Goal: Task Accomplishment & Management: Manage account settings

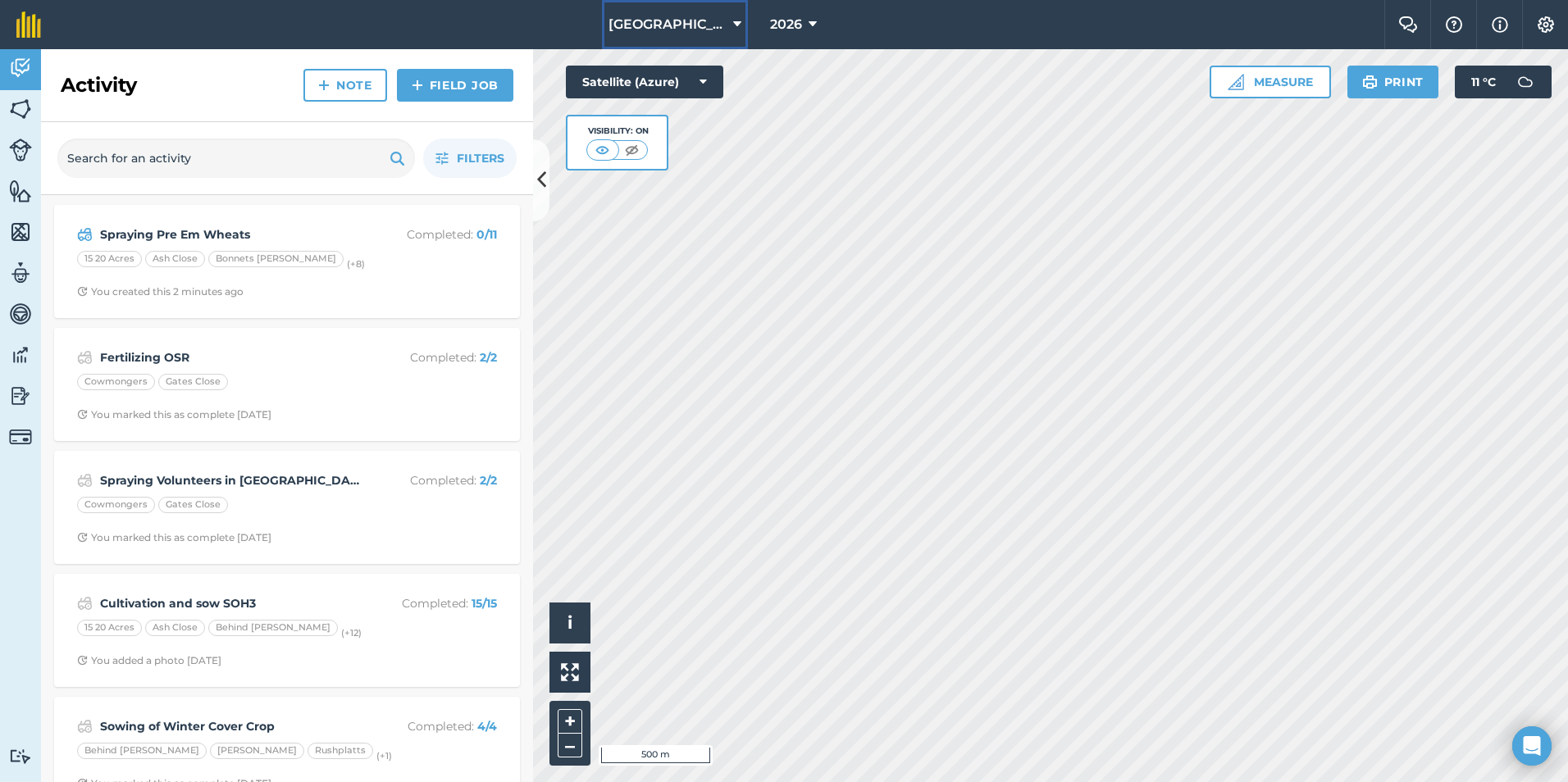
click at [669, 21] on span "[GEOGRAPHIC_DATA]" at bounding box center [668, 24] width 118 height 20
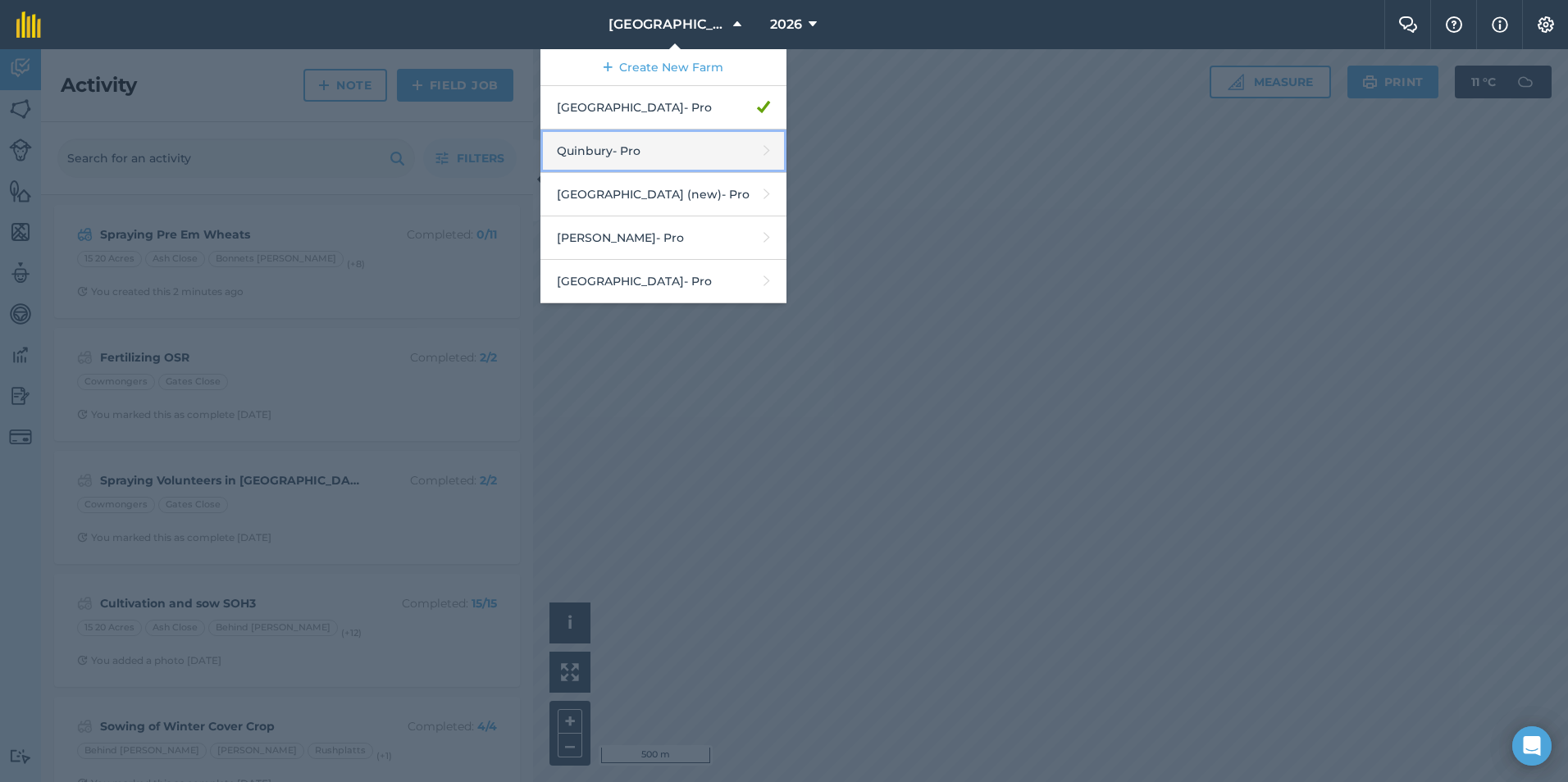
click at [664, 155] on link "Quinbury - Pro" at bounding box center [663, 151] width 246 height 44
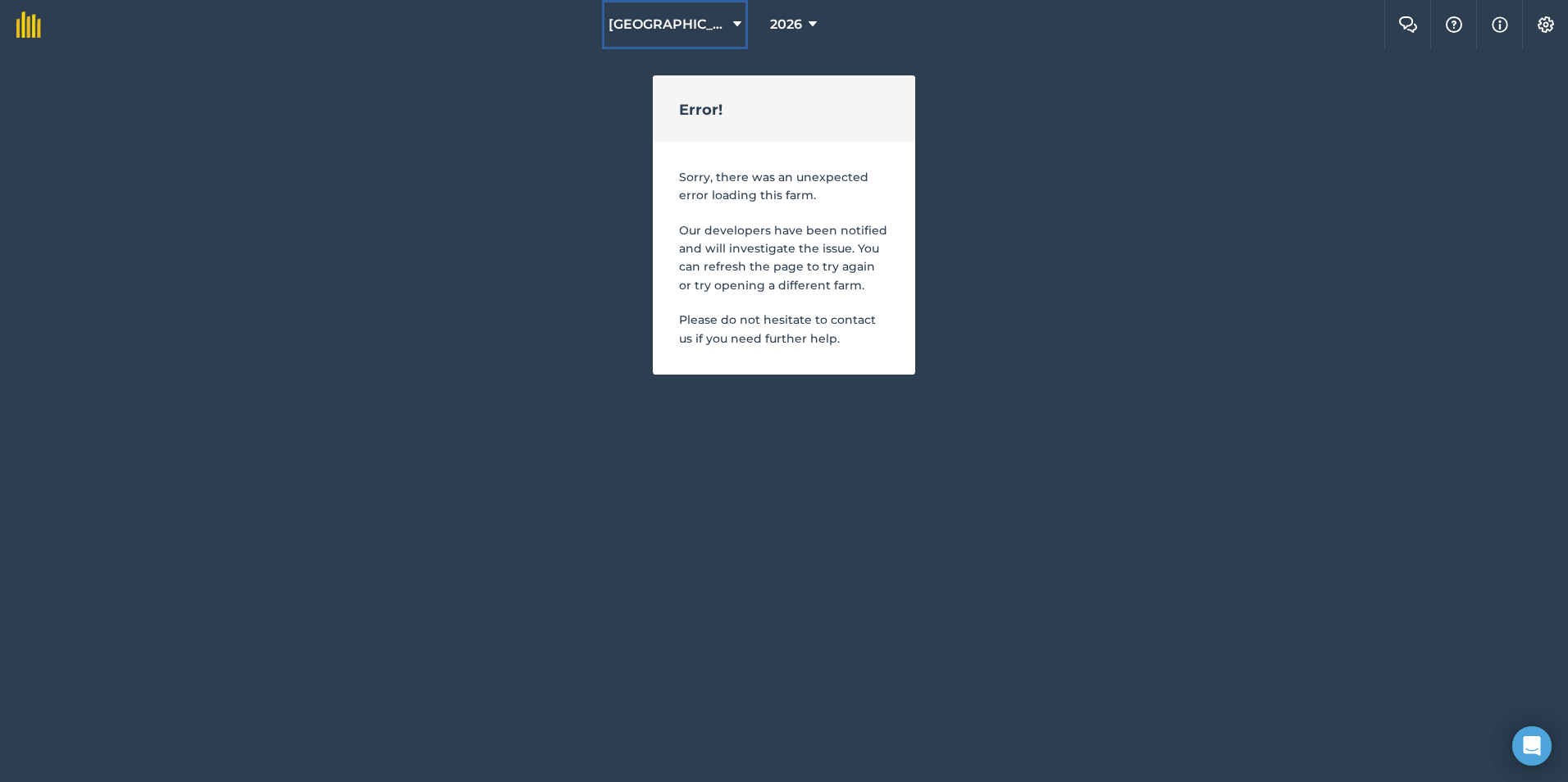
click at [697, 29] on span "[GEOGRAPHIC_DATA]" at bounding box center [668, 24] width 118 height 20
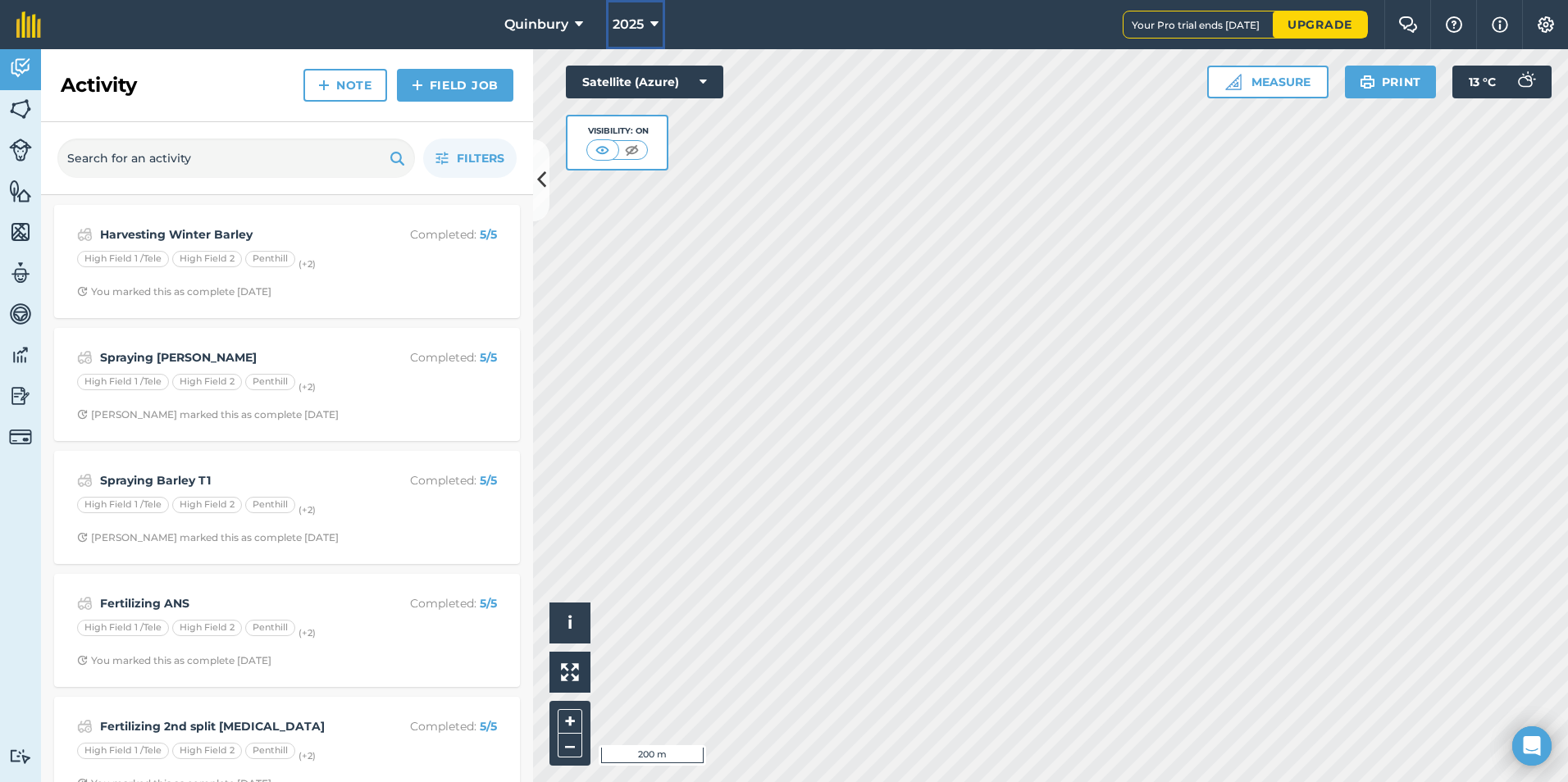
click at [651, 27] on icon at bounding box center [654, 24] width 9 height 20
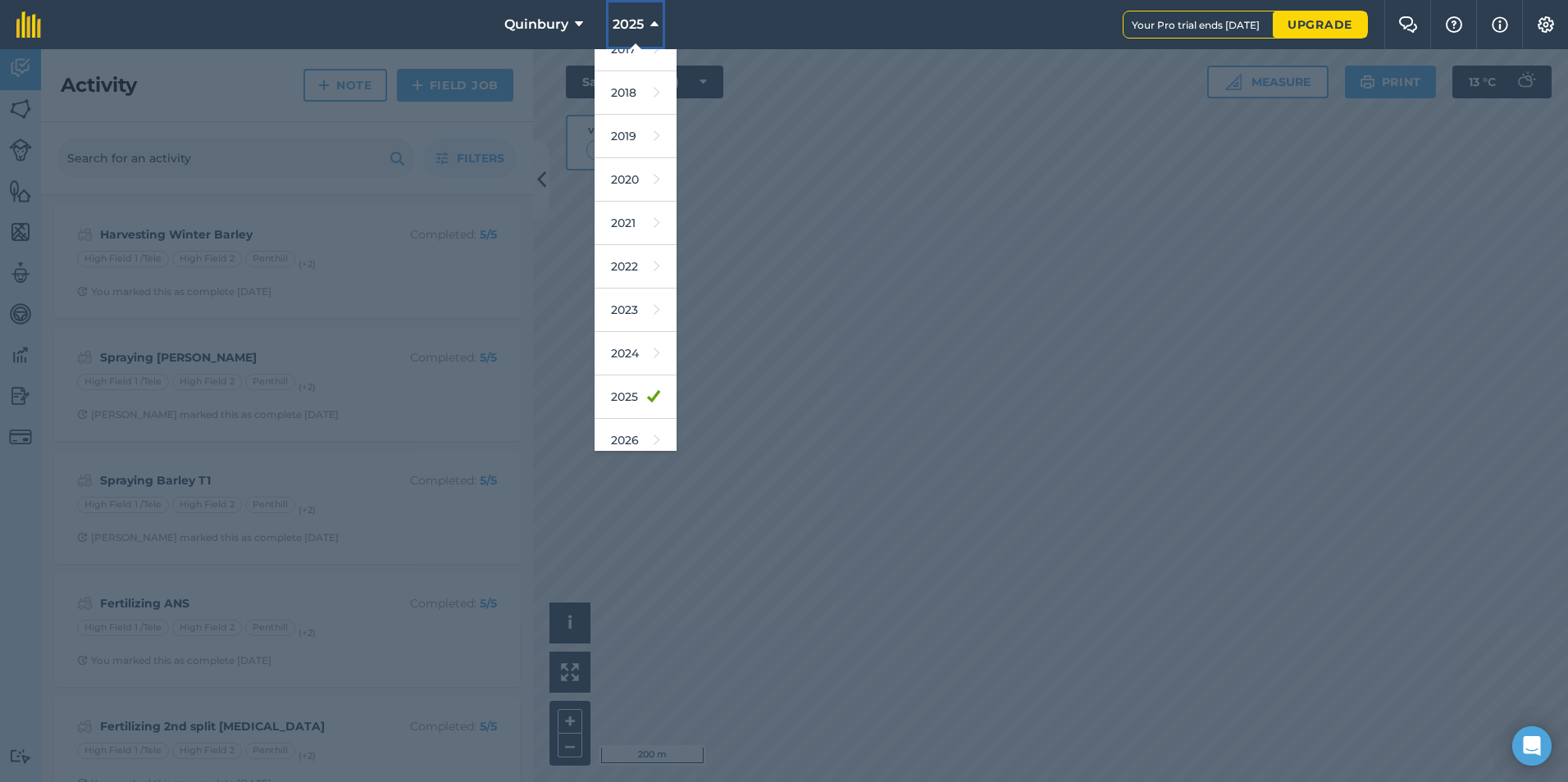
scroll to position [32, 0]
click at [629, 435] on link "2026" at bounding box center [635, 430] width 82 height 44
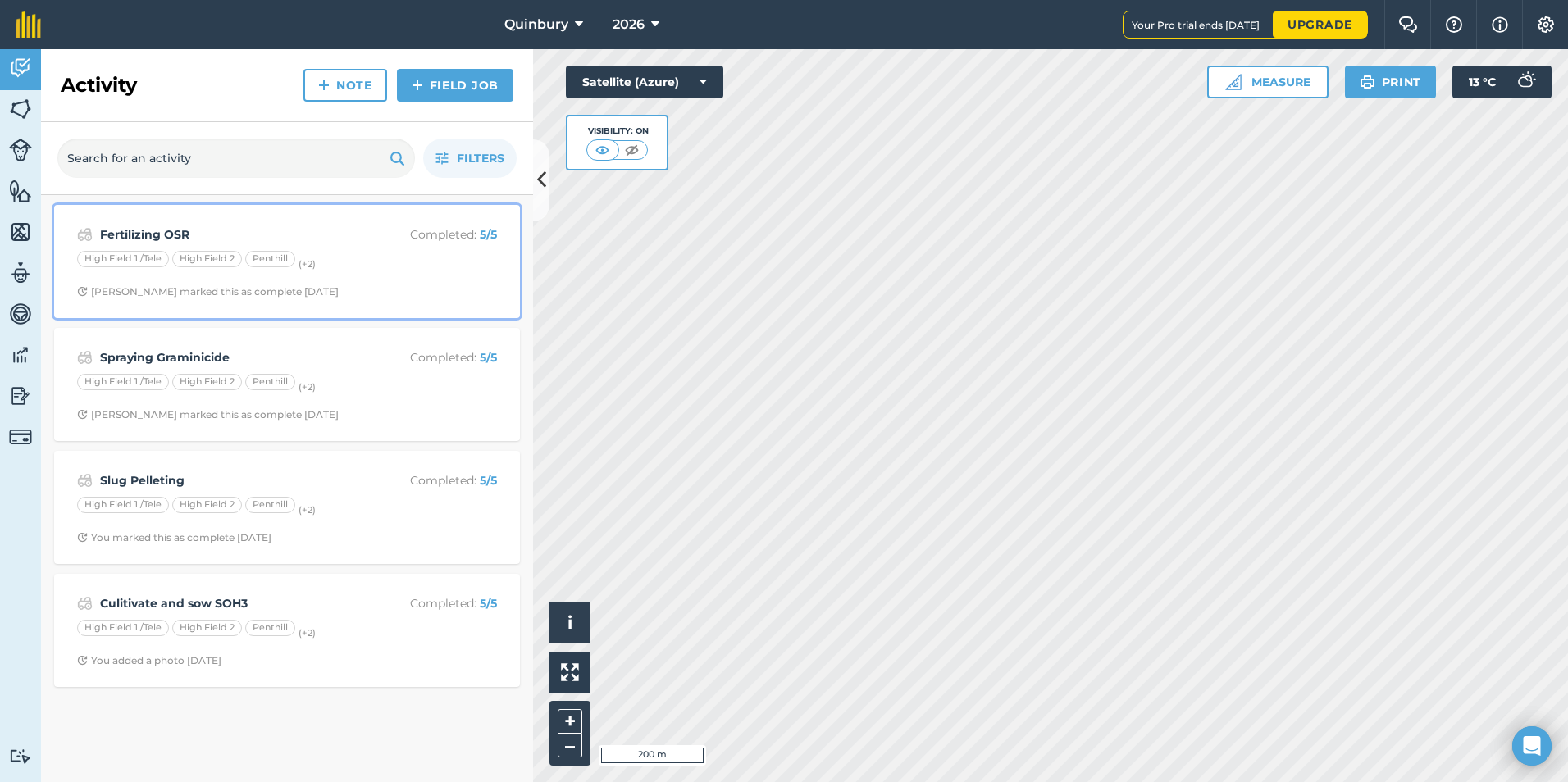
click at [180, 227] on strong "Fertilizing OSR" at bounding box center [230, 234] width 260 height 18
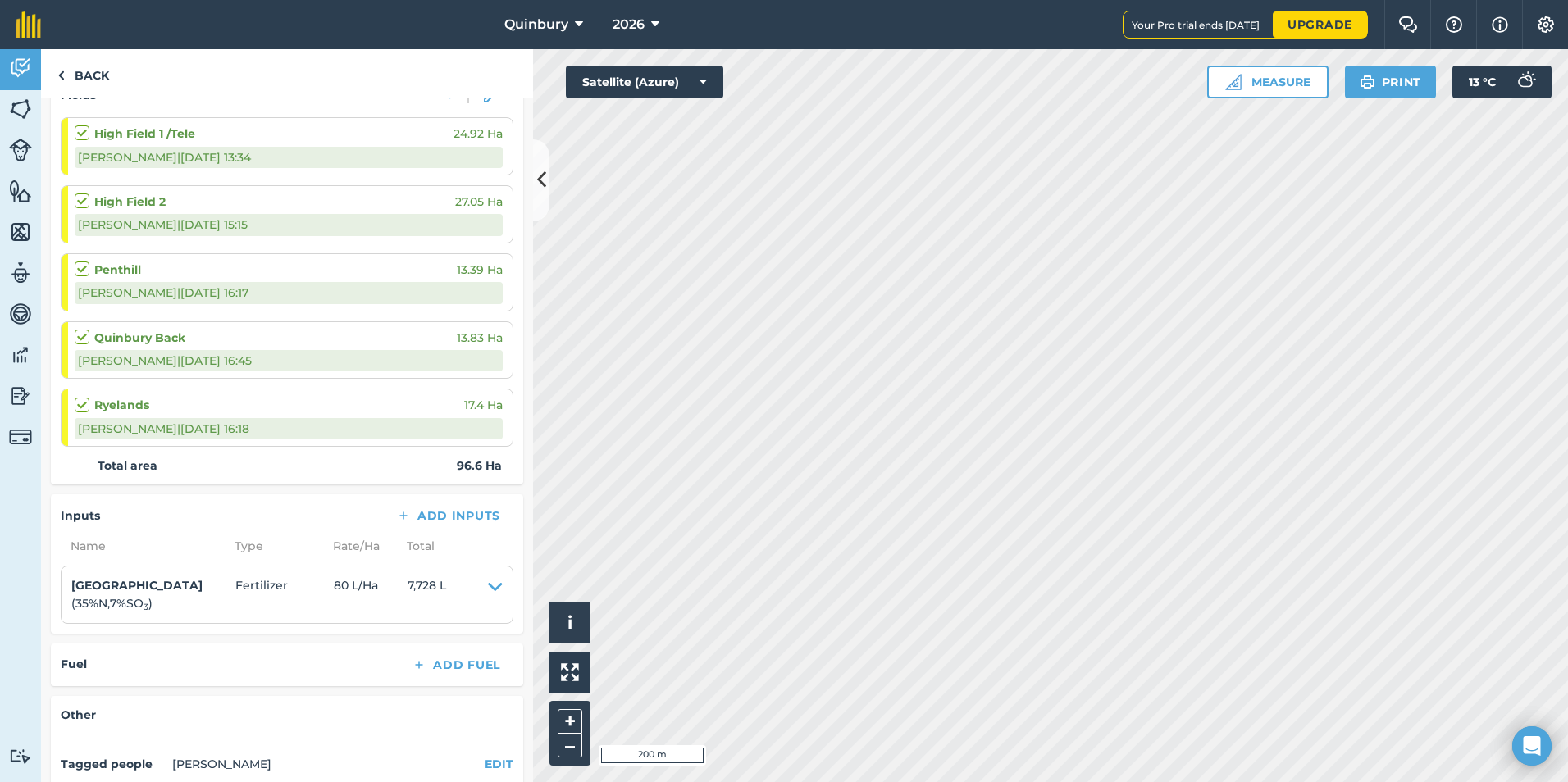
scroll to position [246, 0]
click at [26, 115] on img at bounding box center [20, 110] width 23 height 25
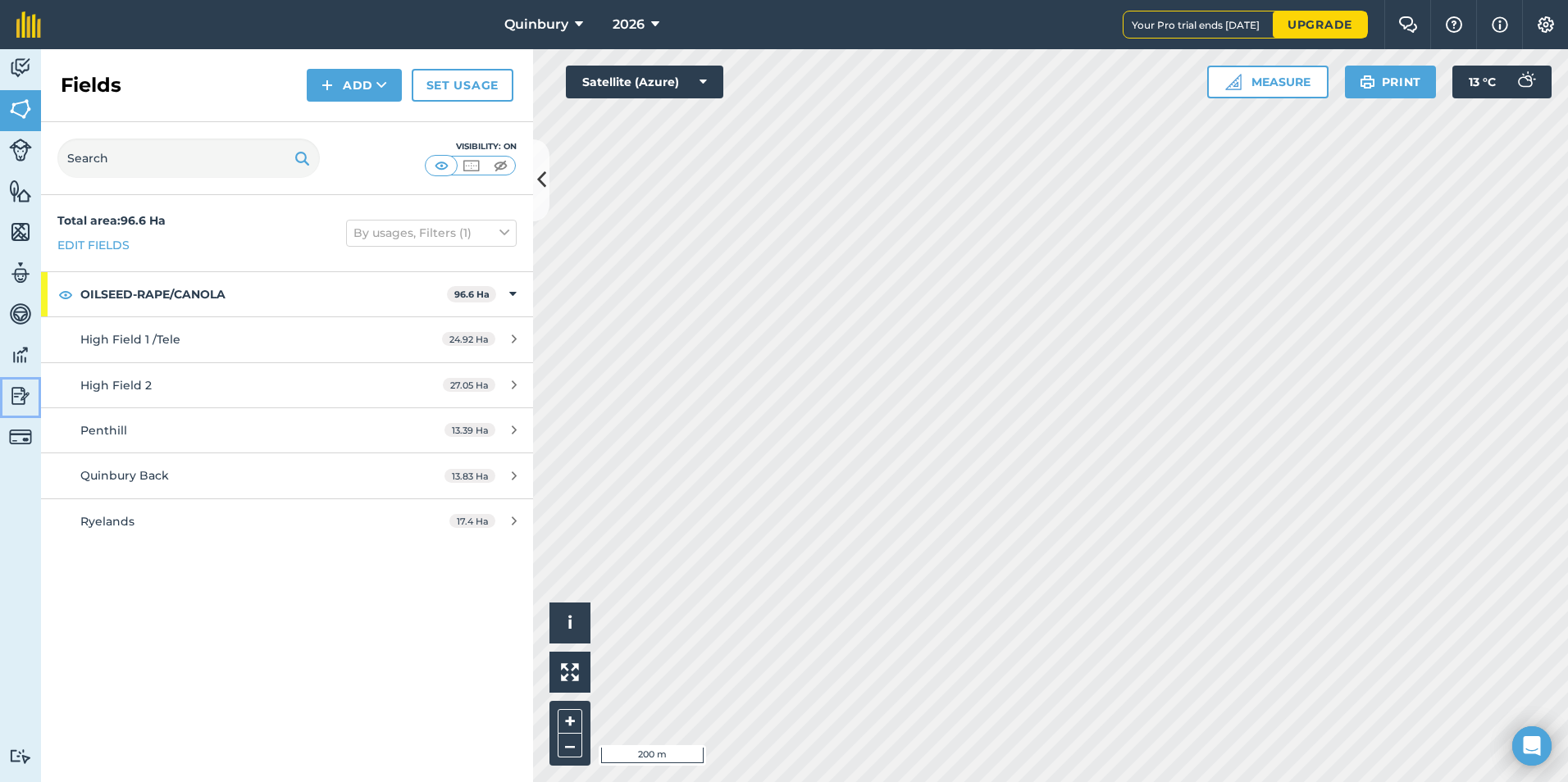
click at [30, 391] on img at bounding box center [20, 396] width 23 height 25
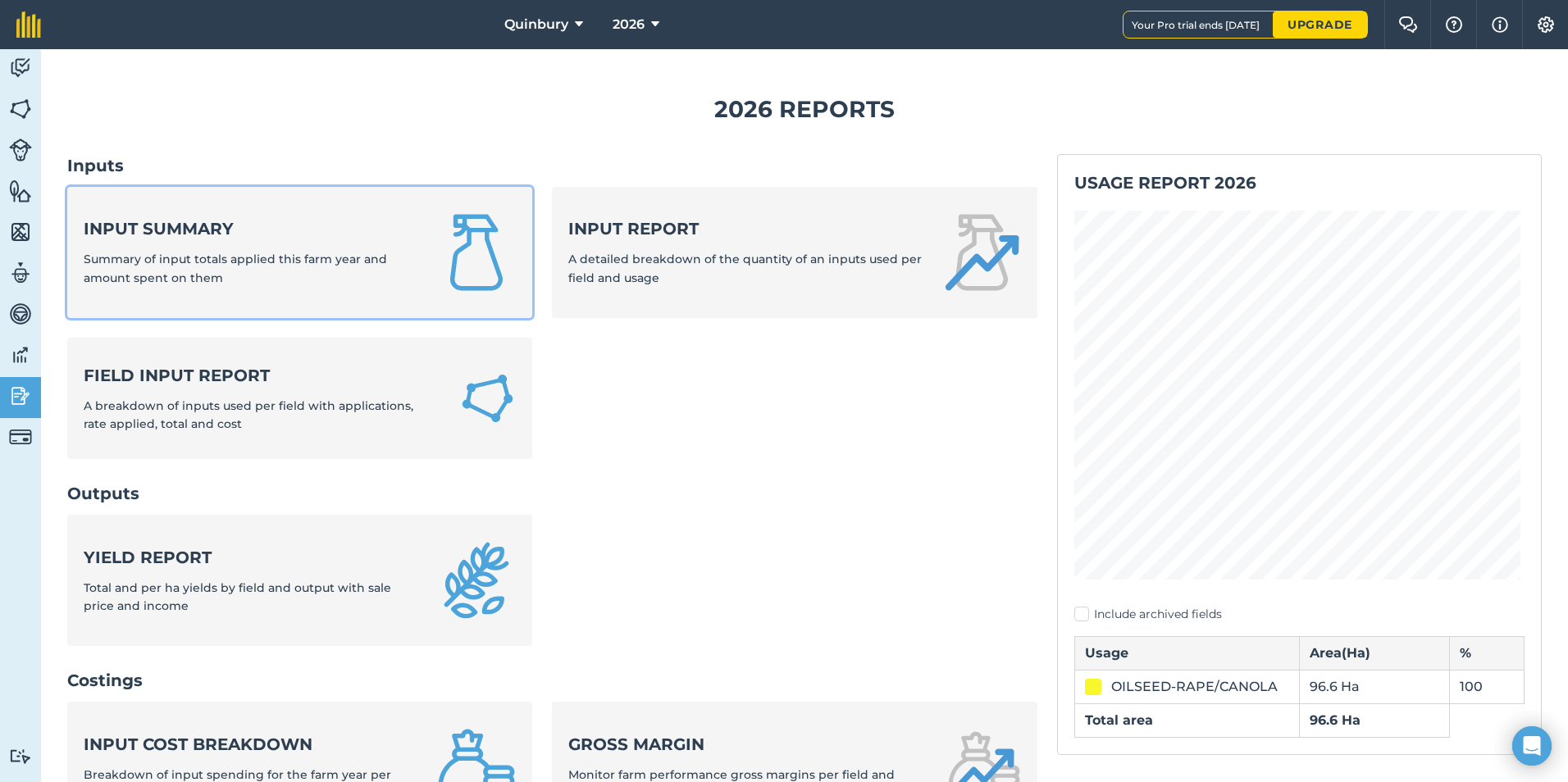
click at [265, 280] on div "Input summary Summary of input totals applied this farm year and amount spent o…" at bounding box center [251, 251] width 333 height 70
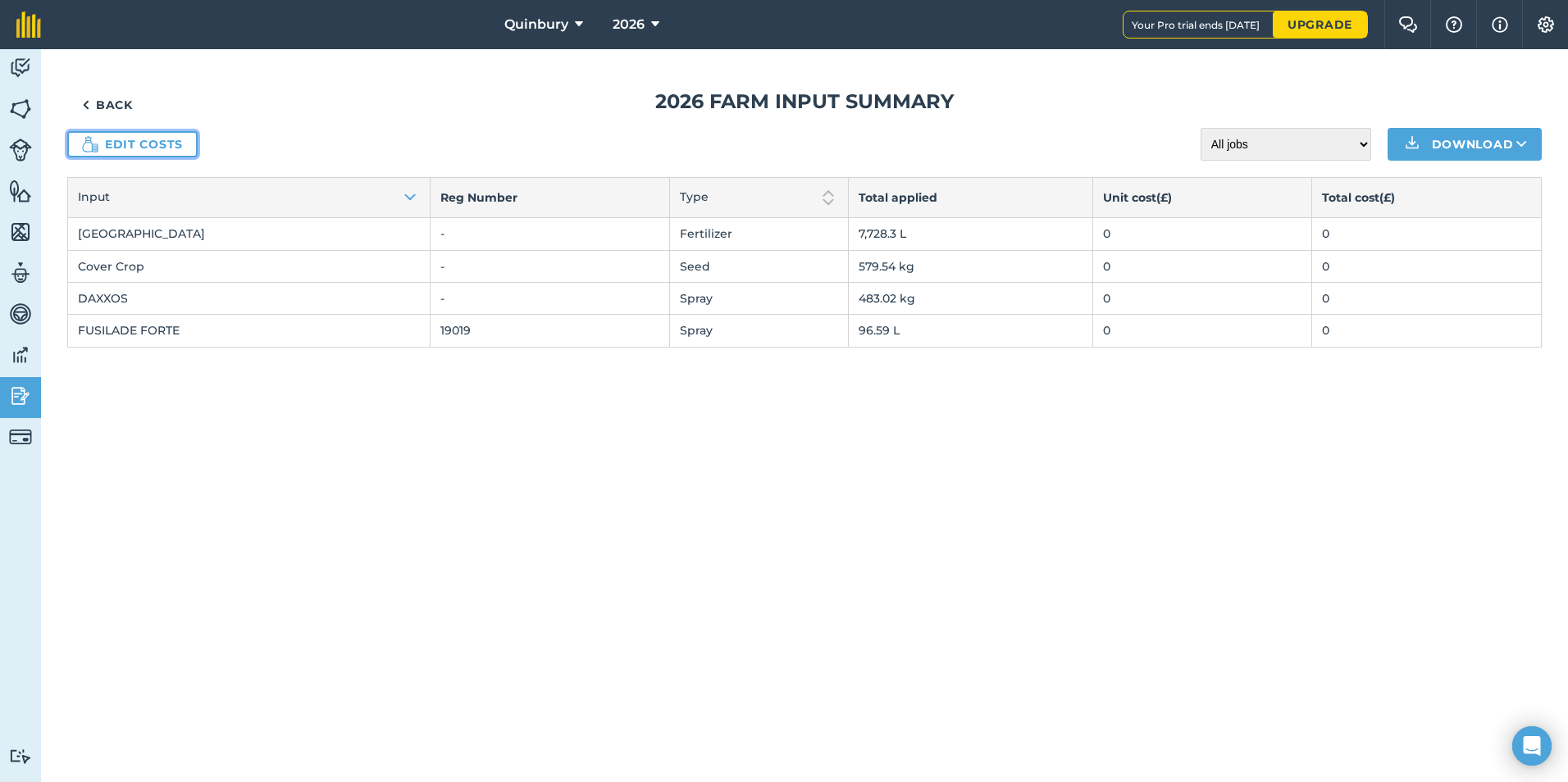
click at [152, 137] on link "Edit costs" at bounding box center [132, 145] width 131 height 27
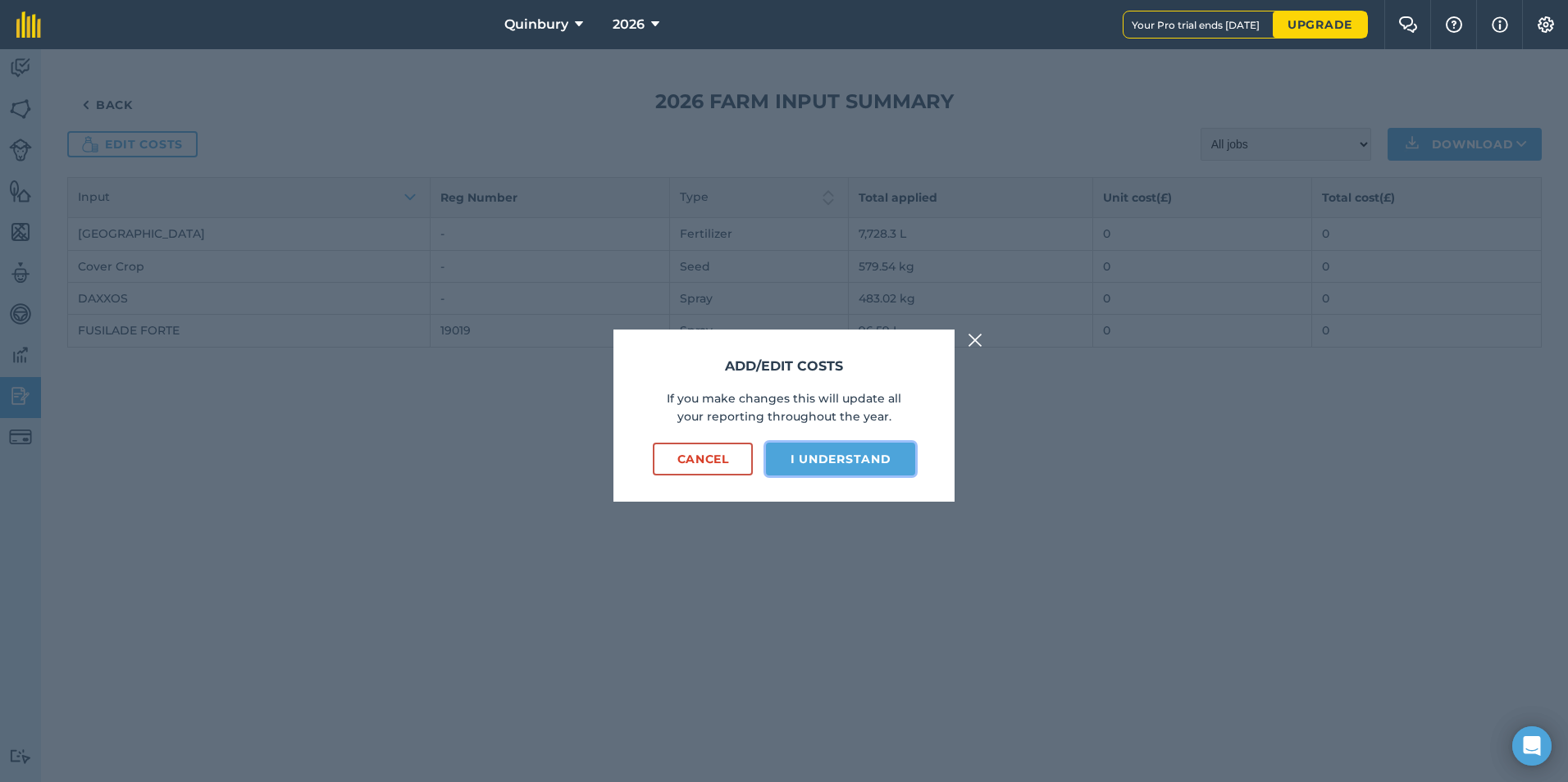
click at [857, 465] on button "I understand" at bounding box center [840, 459] width 150 height 32
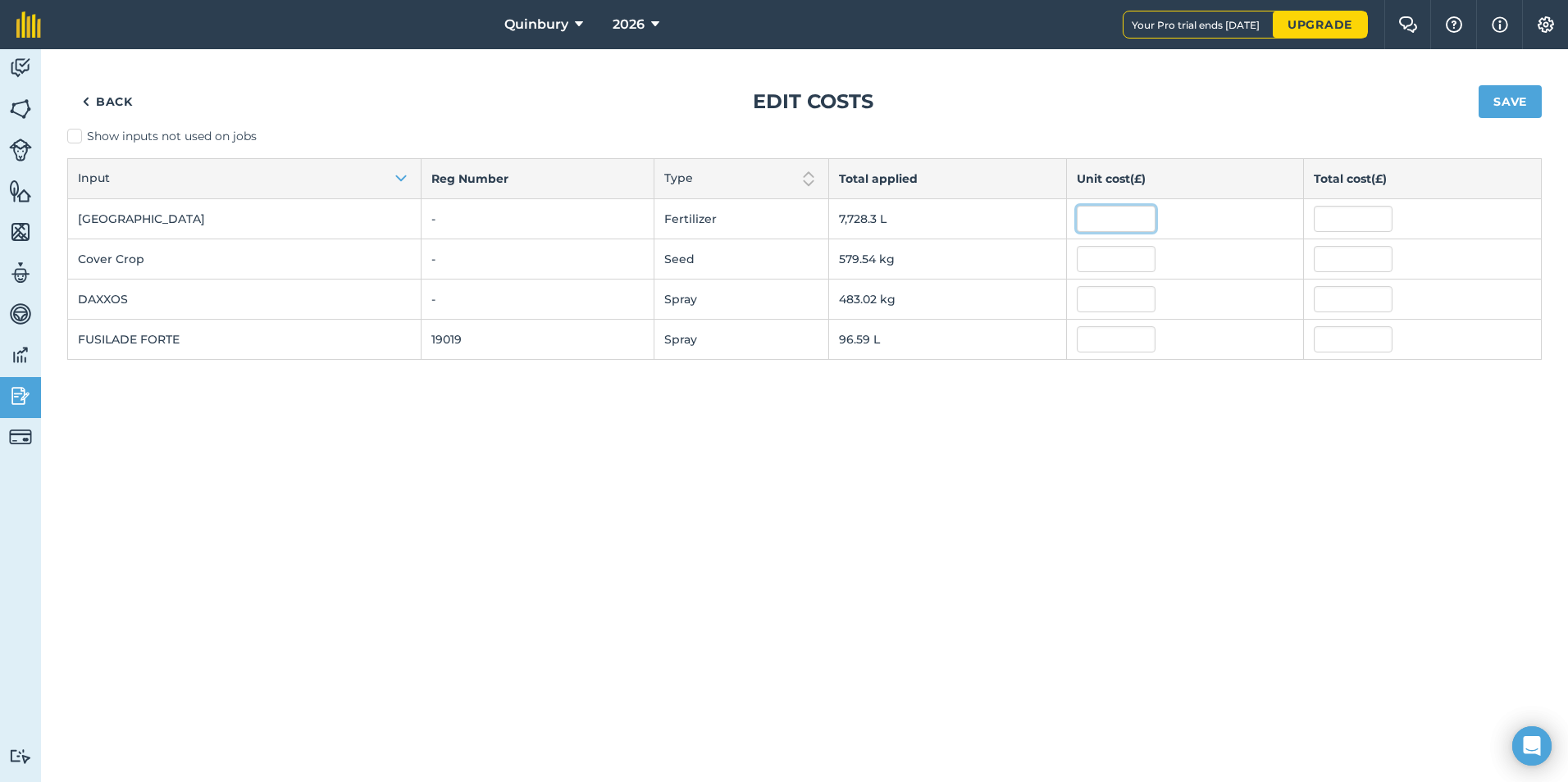
click at [1113, 217] on input "text" at bounding box center [1116, 219] width 79 height 27
type input "0.4"
type input "3,091.3082"
click at [1155, 442] on div "Back Edit costs Save Show inputs not used on jobs Input Reg Number Type Total a…" at bounding box center [804, 416] width 1527 height 733
